Goal: Check status: Check status

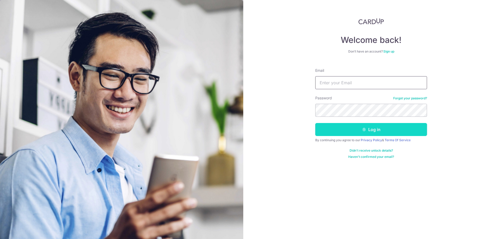
type input "[EMAIL_ADDRESS][DOMAIN_NAME]"
click at [367, 129] on button "Log in" at bounding box center [371, 129] width 112 height 13
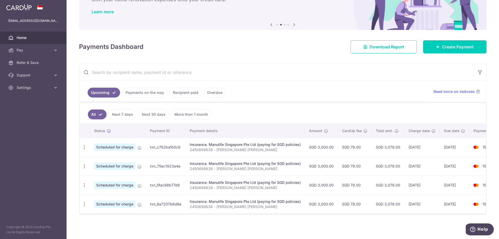
click at [149, 89] on link "Payments on the way" at bounding box center [144, 93] width 45 height 10
